Goal: Find specific page/section: Find specific page/section

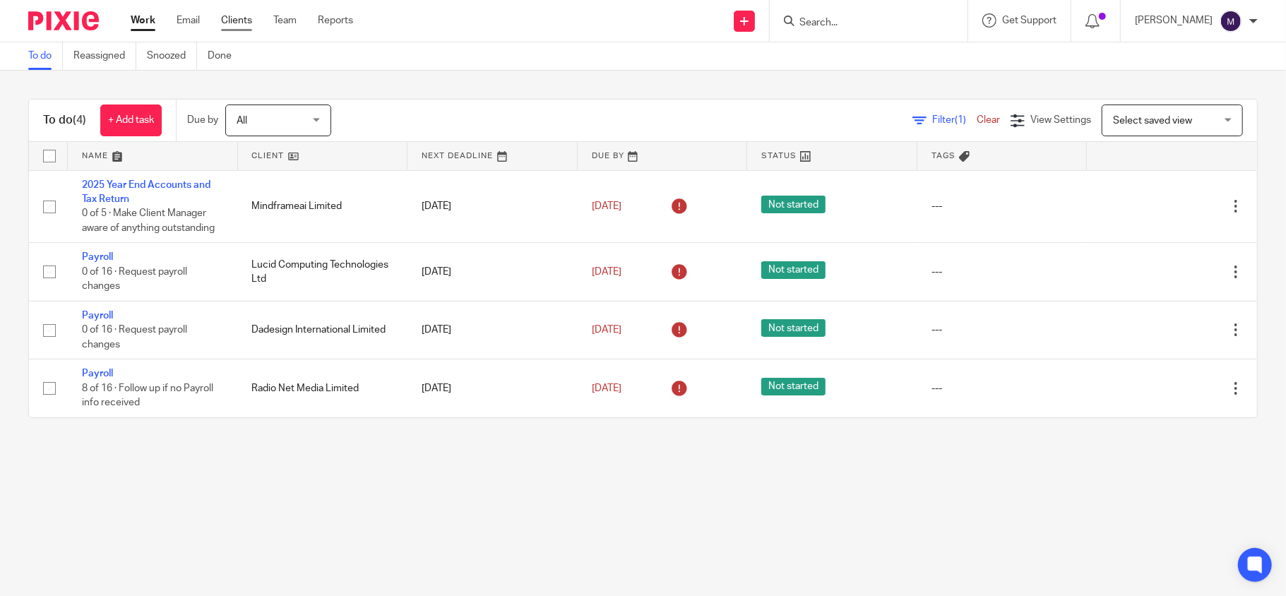
click at [234, 18] on link "Clients" at bounding box center [236, 20] width 31 height 14
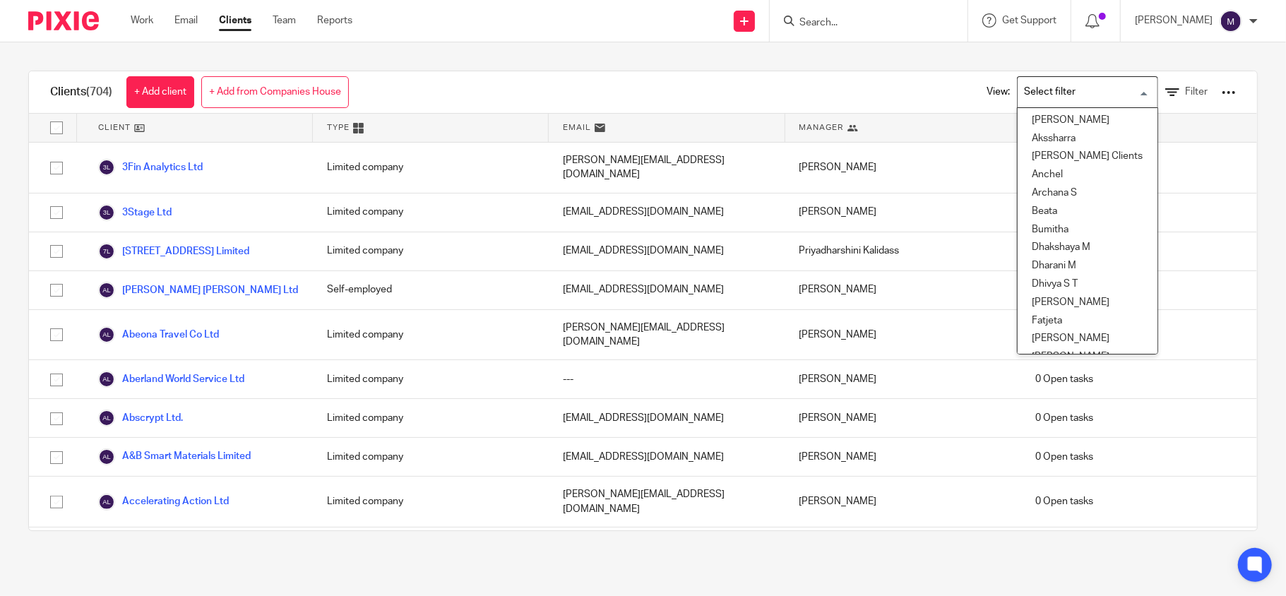
click at [1025, 92] on input "Search for option" at bounding box center [1084, 92] width 131 height 25
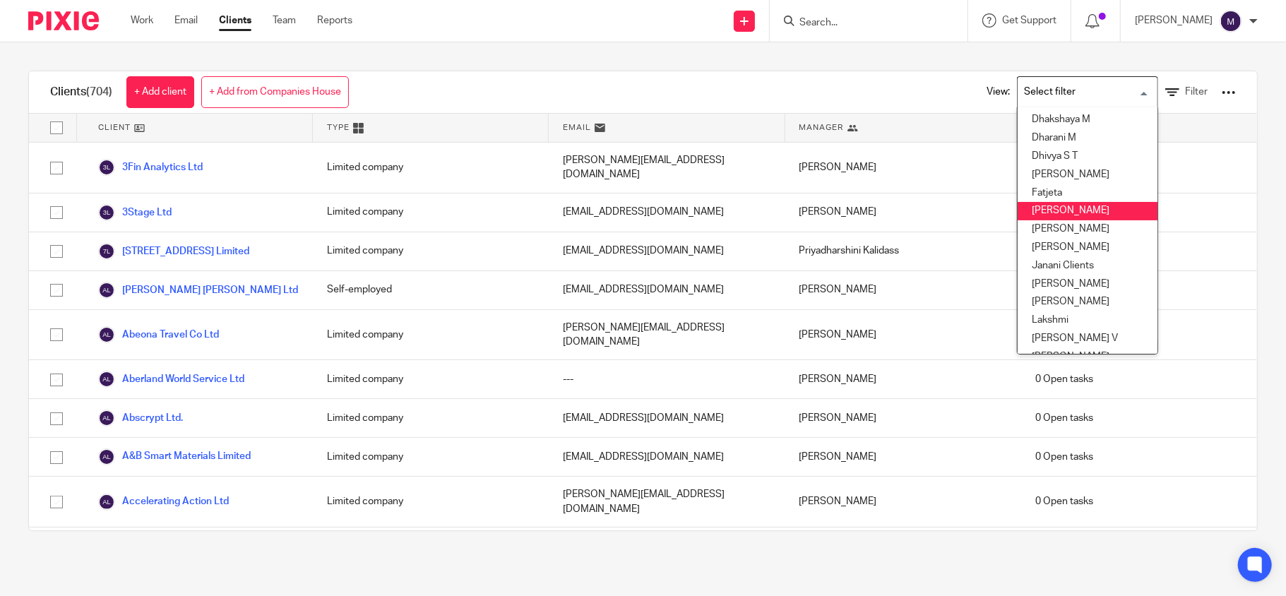
scroll to position [188, 0]
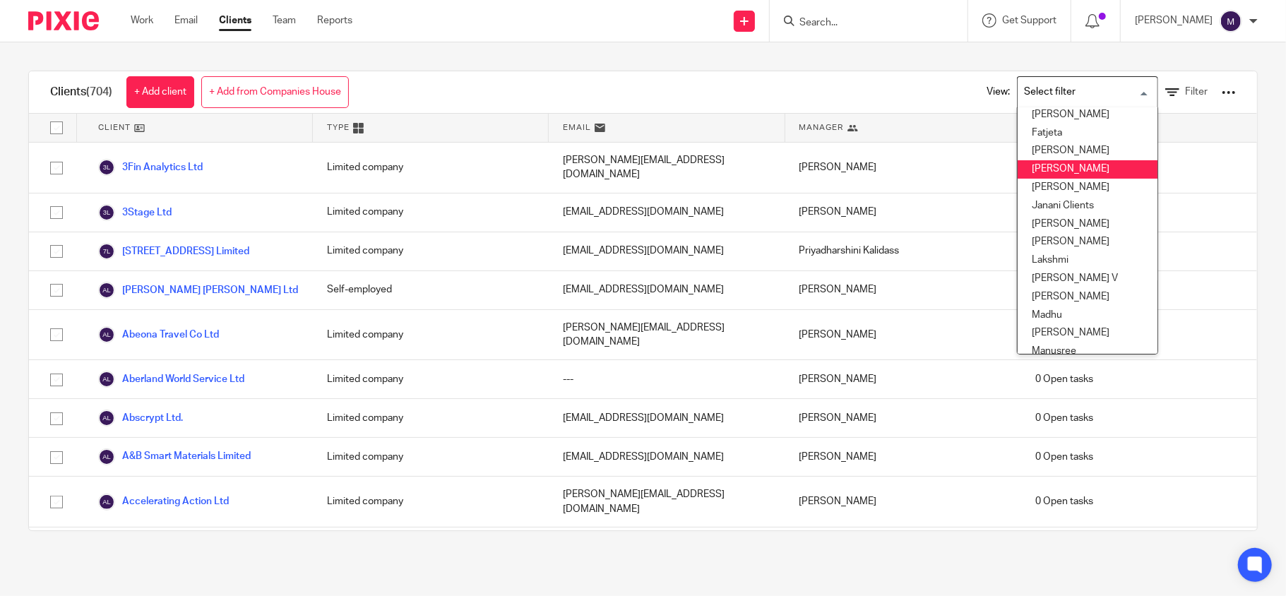
click at [1055, 172] on li "[PERSON_NAME]" at bounding box center [1087, 169] width 140 height 18
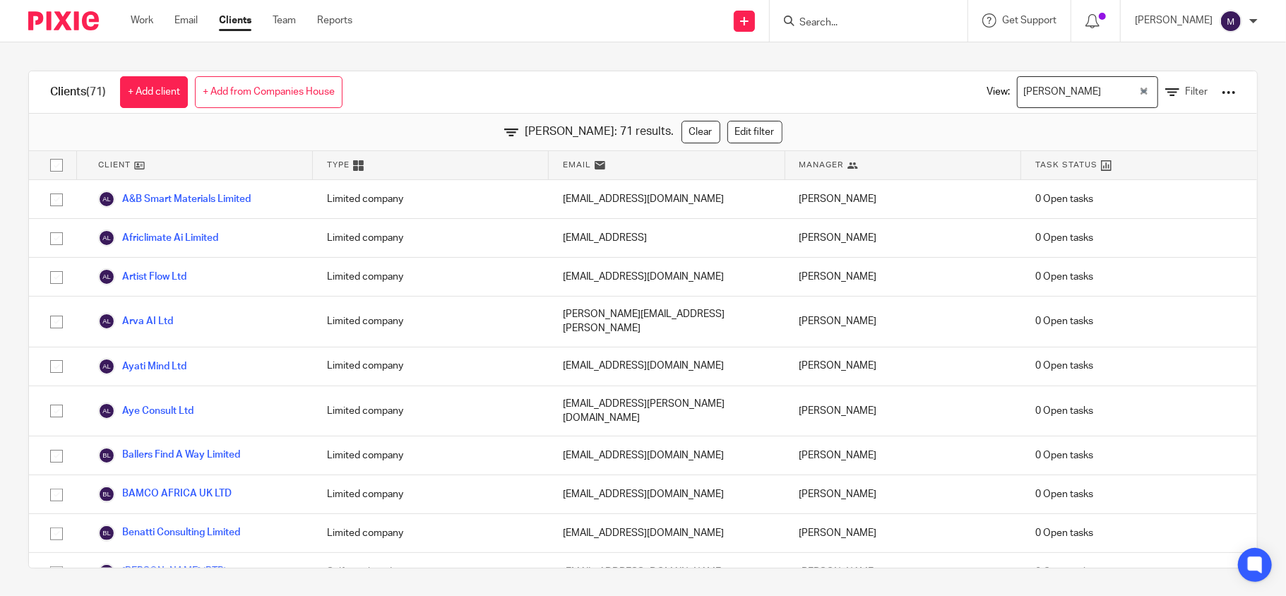
click at [1106, 102] on input "Search for option" at bounding box center [1121, 92] width 31 height 25
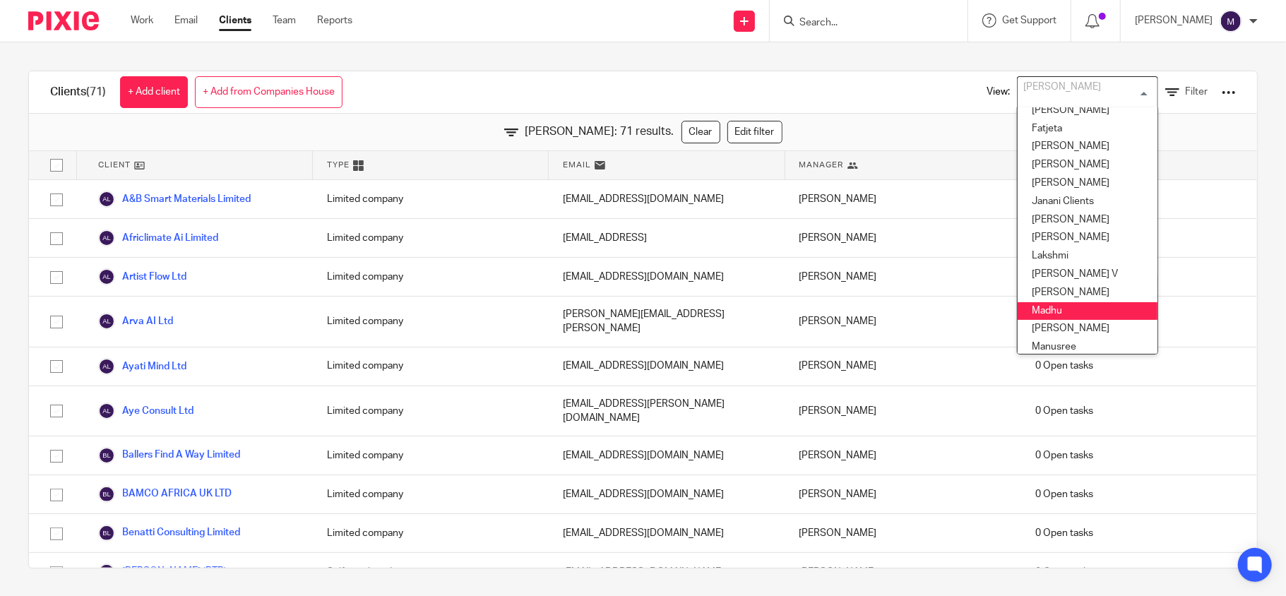
scroll to position [286, 0]
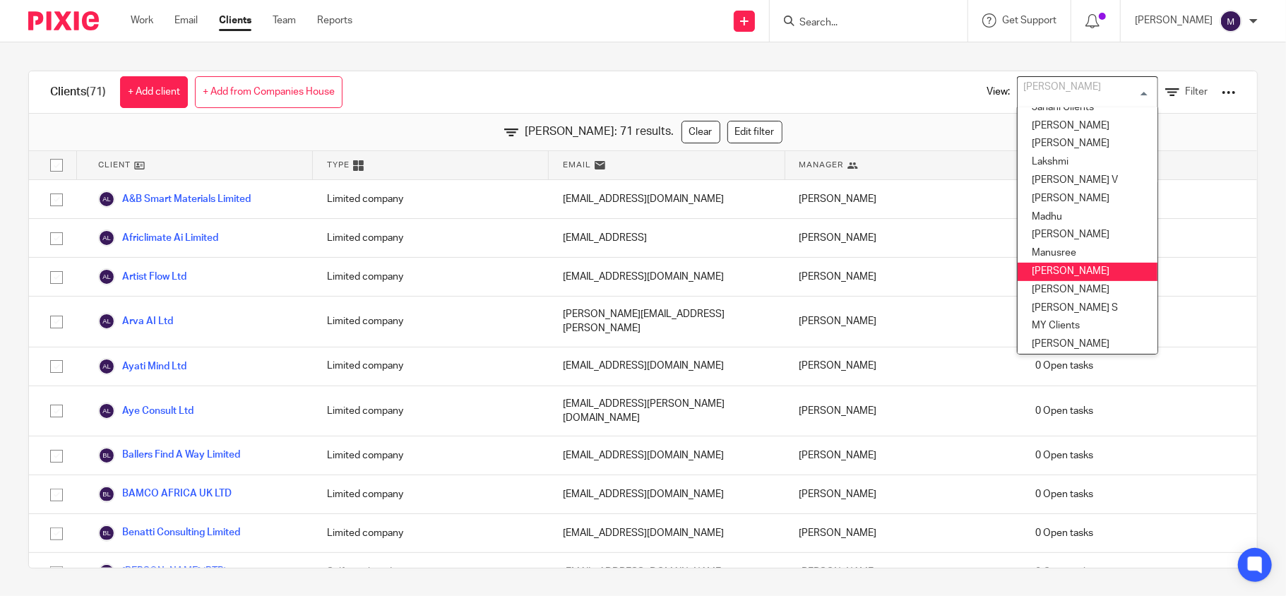
click at [1056, 265] on li "Mithun" at bounding box center [1087, 272] width 140 height 18
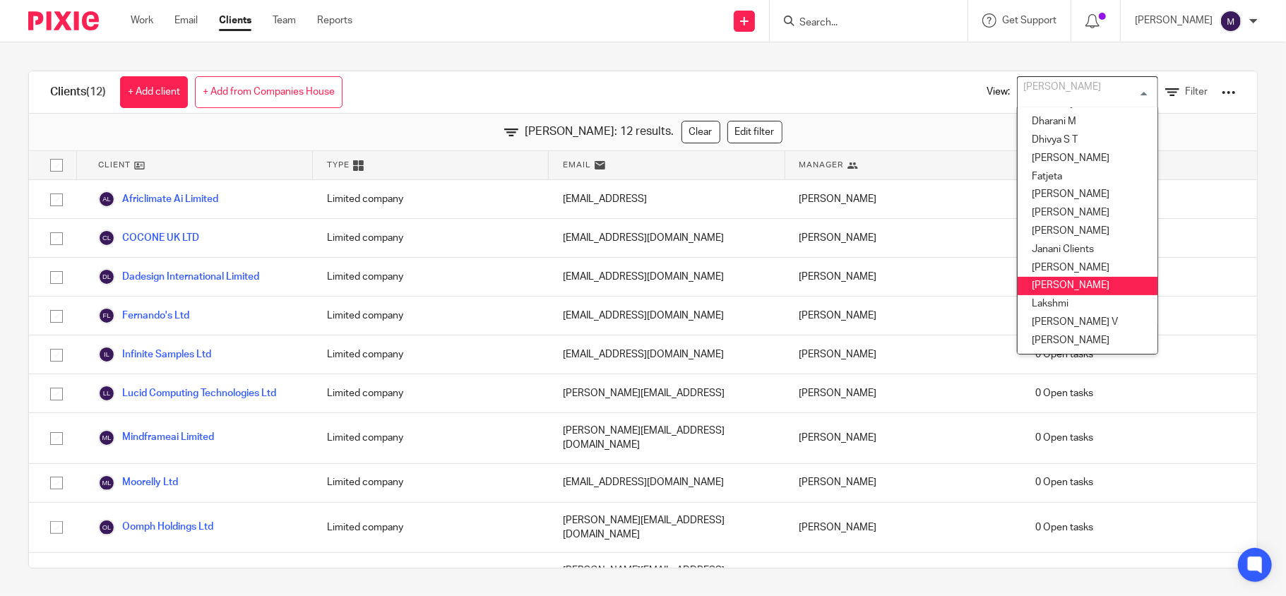
scroll to position [110, 0]
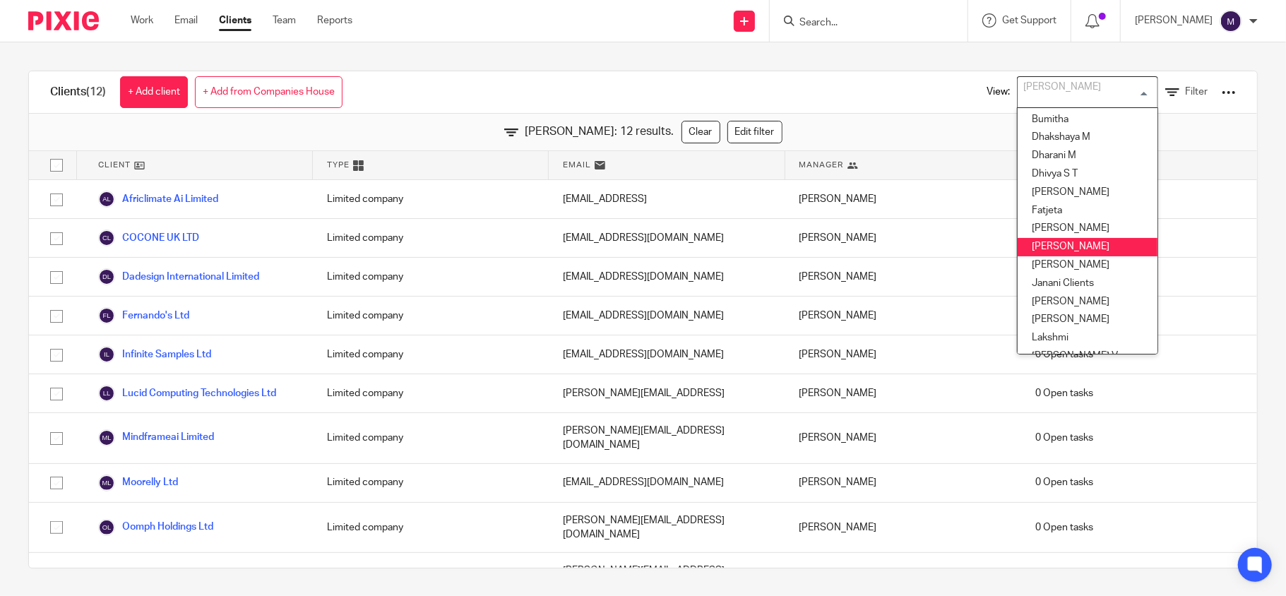
click at [1055, 247] on li "[PERSON_NAME]" at bounding box center [1087, 247] width 140 height 18
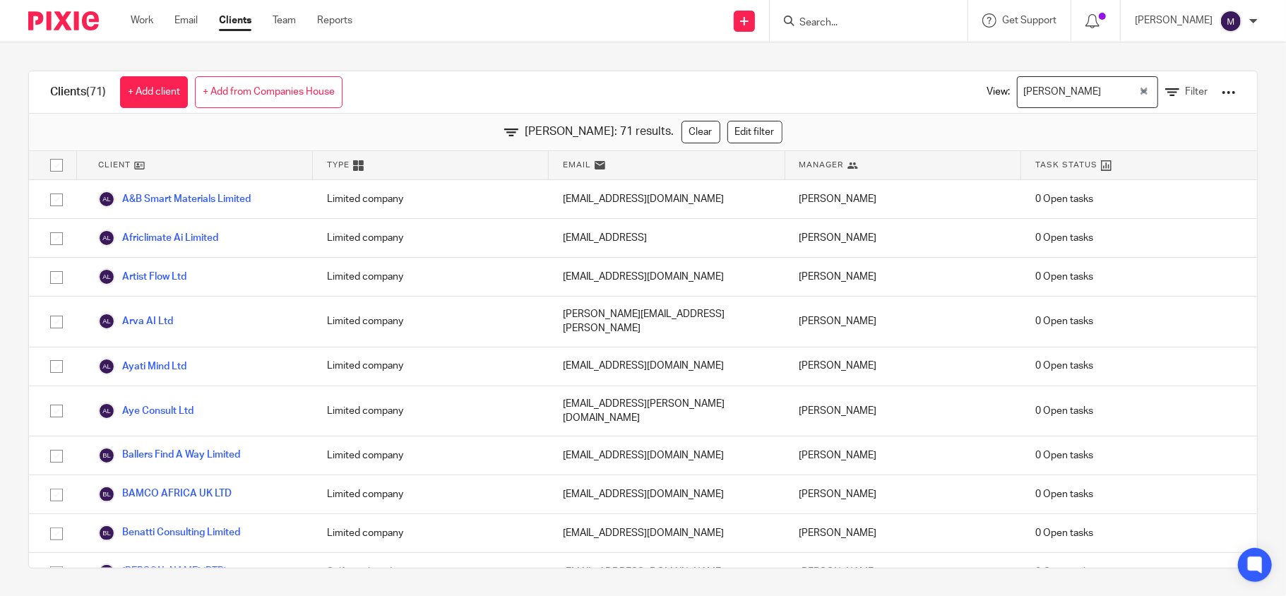
drag, startPoint x: 169, startPoint y: 275, endPoint x: 6, endPoint y: 106, distance: 234.7
click at [6, 96] on div "Clients (71) + Add client + Add from Companies House View: Hely Patel Loading..…" at bounding box center [643, 318] width 1286 height 553
click at [1026, 86] on div "[PERSON_NAME]" at bounding box center [1077, 91] width 121 height 28
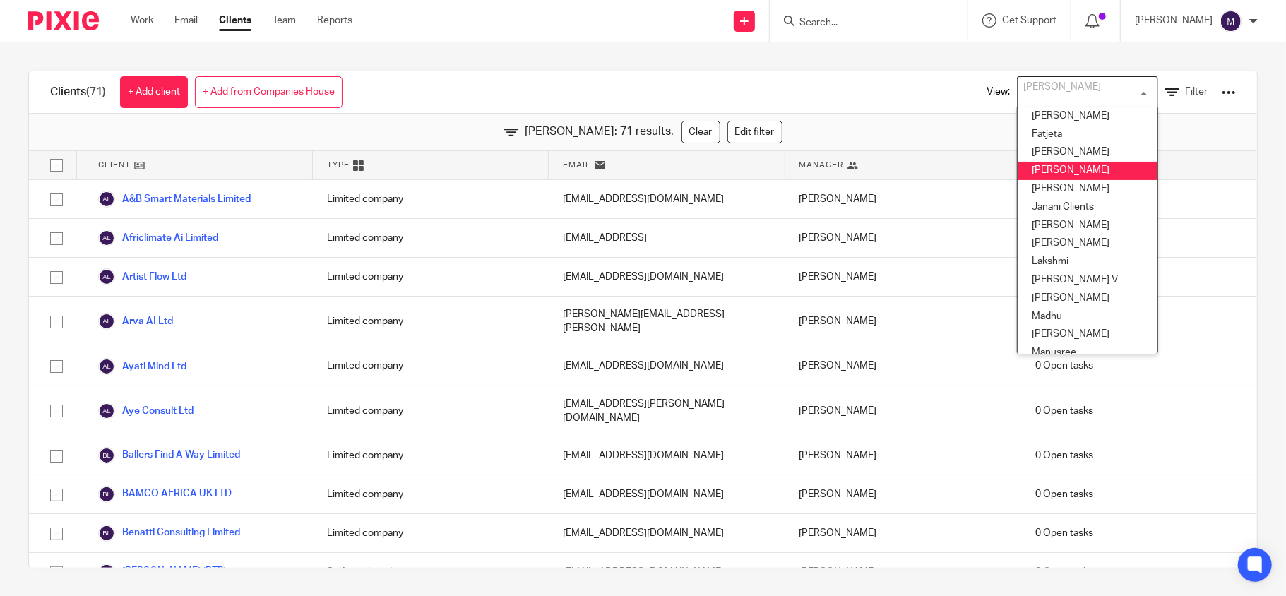
scroll to position [380, 0]
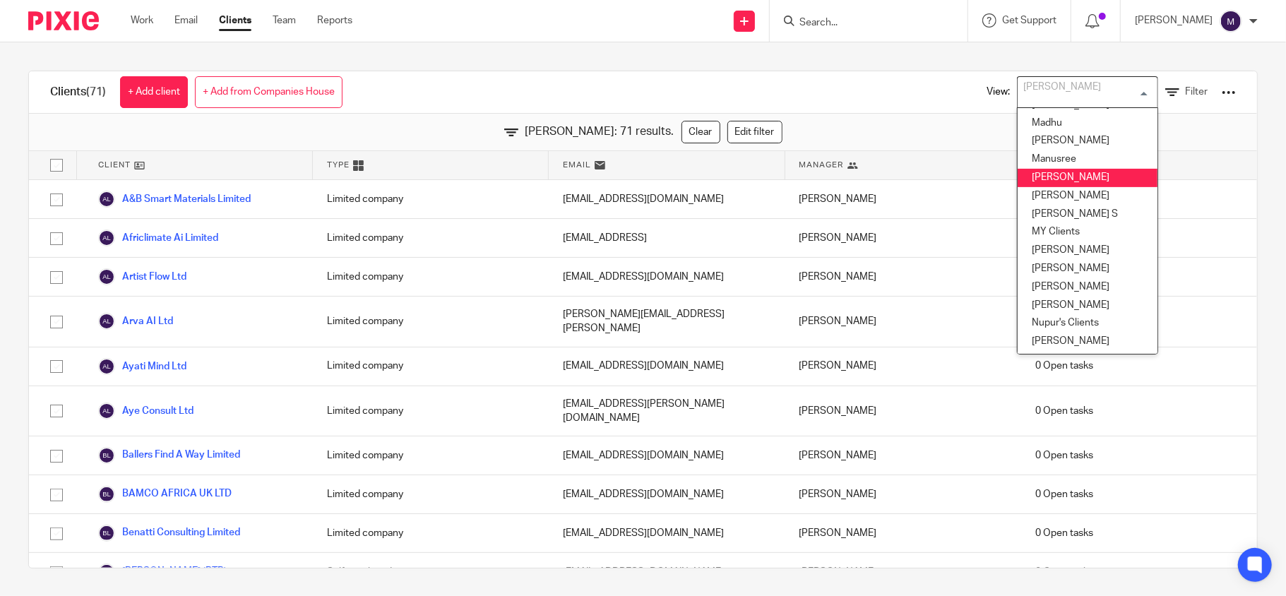
click at [1052, 172] on li "Mithun" at bounding box center [1087, 178] width 140 height 18
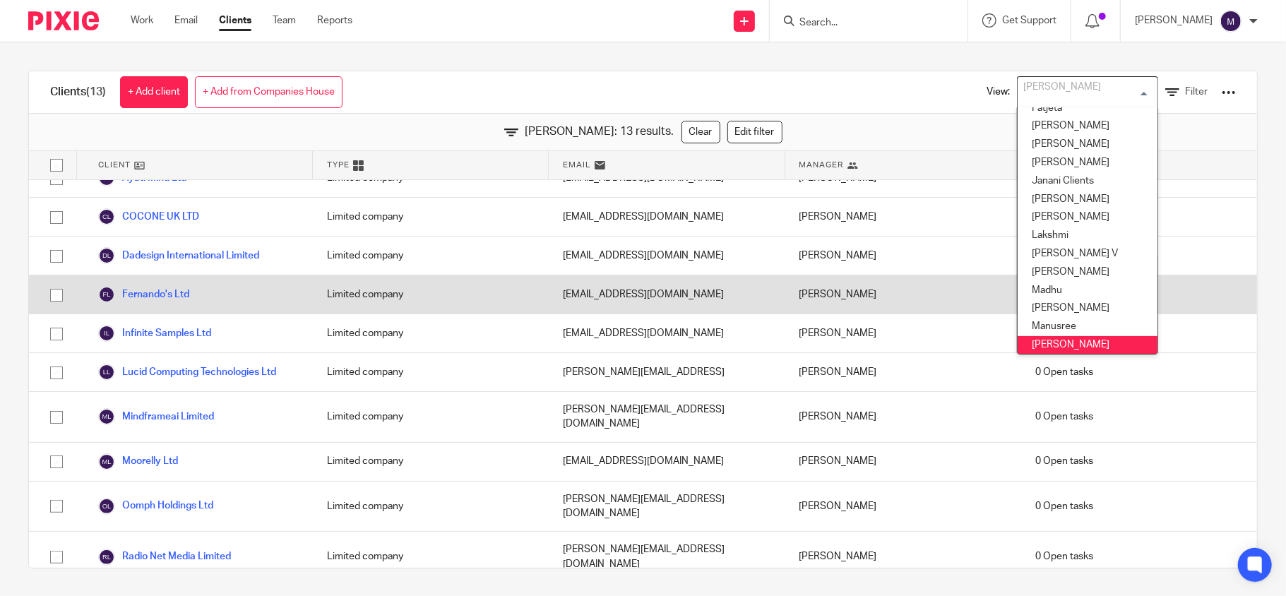
scroll to position [0, 0]
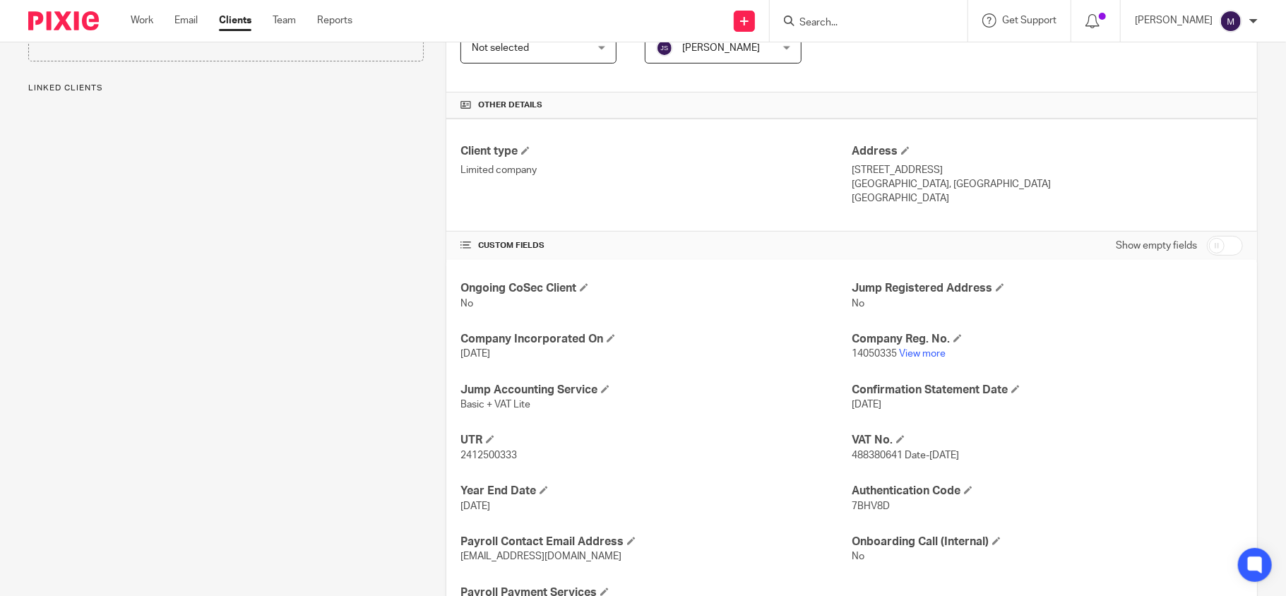
scroll to position [354, 0]
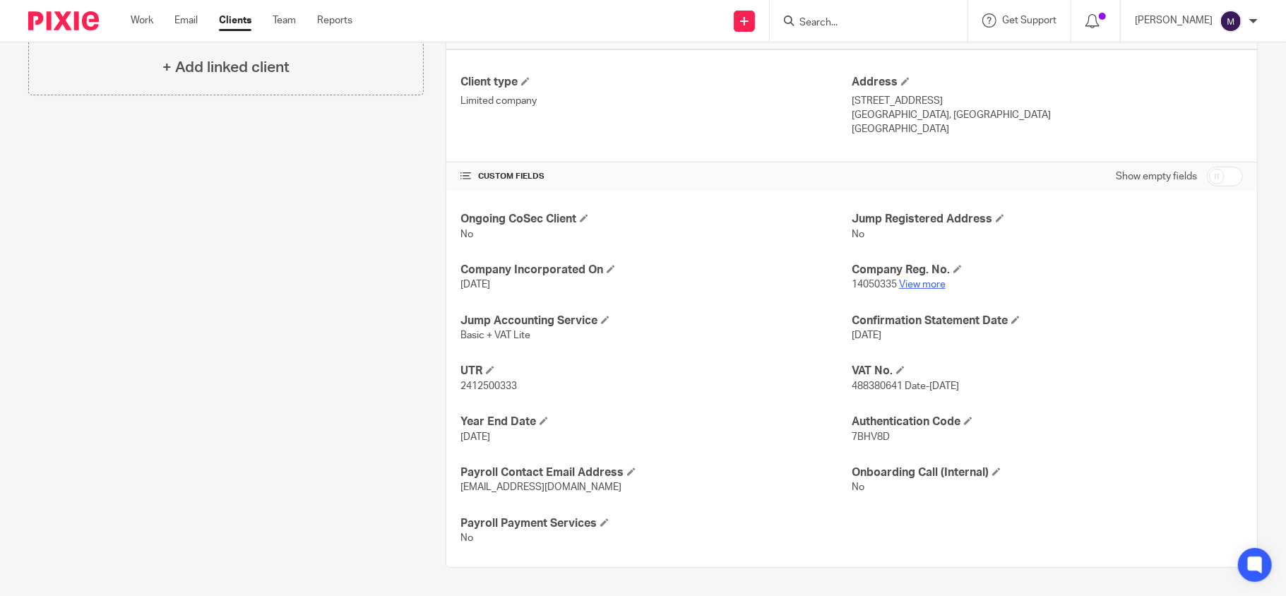
click at [916, 284] on link "View more" at bounding box center [922, 285] width 47 height 10
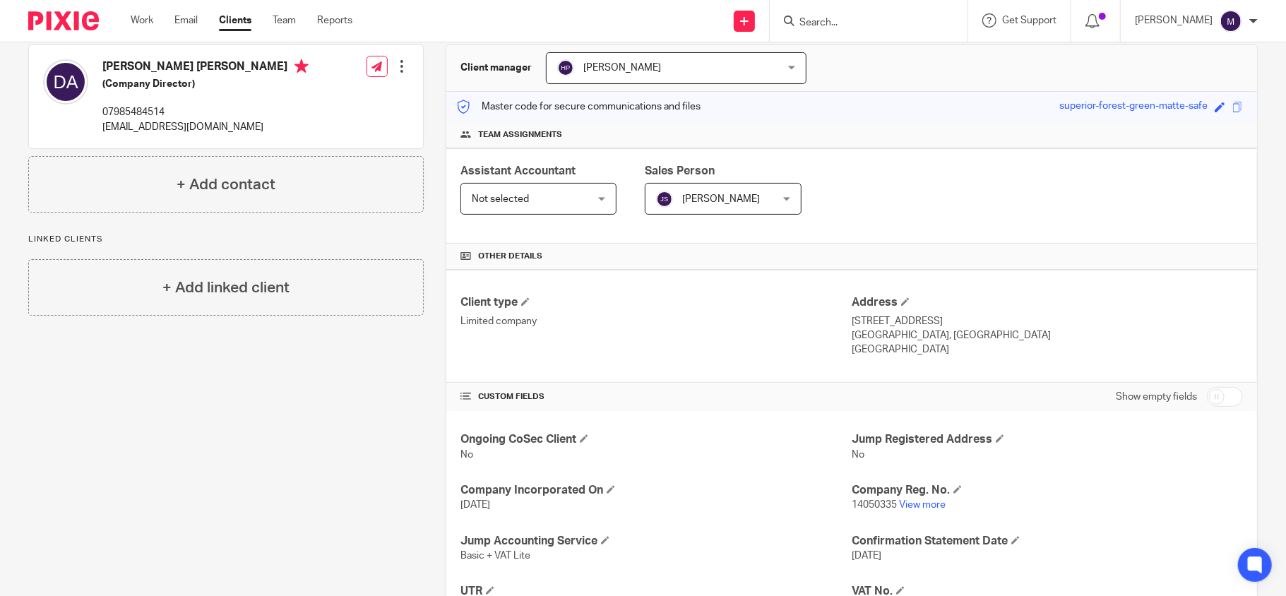
scroll to position [0, 0]
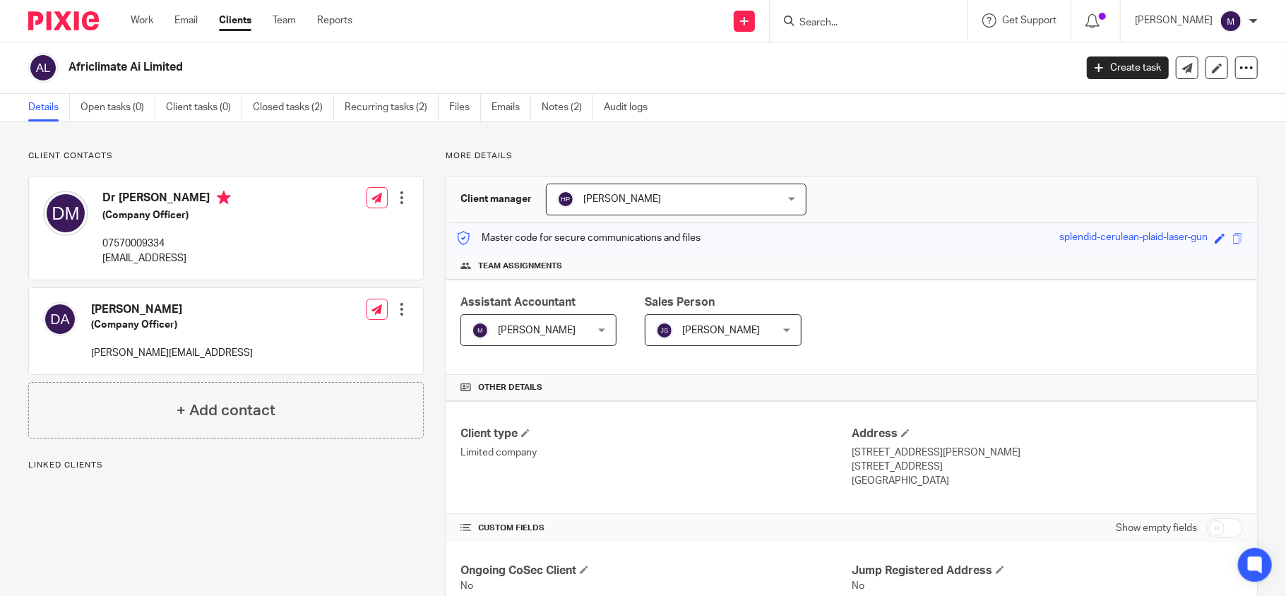
scroll to position [282, 0]
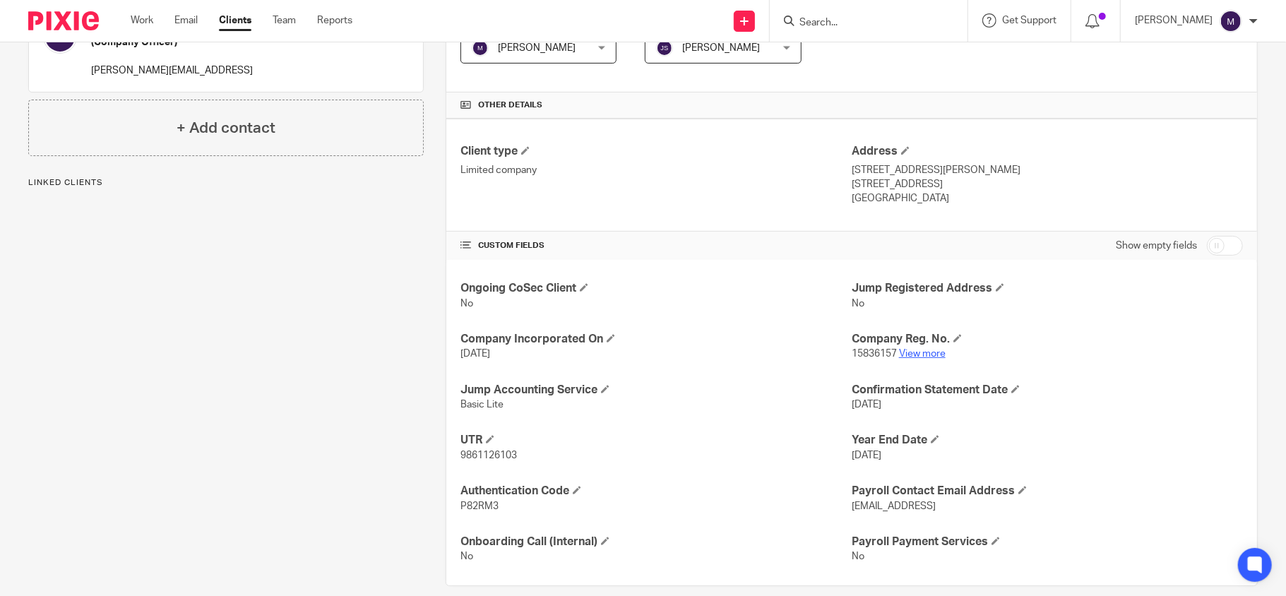
click at [919, 357] on link "View more" at bounding box center [922, 354] width 47 height 10
